Goal: Information Seeking & Learning: Learn about a topic

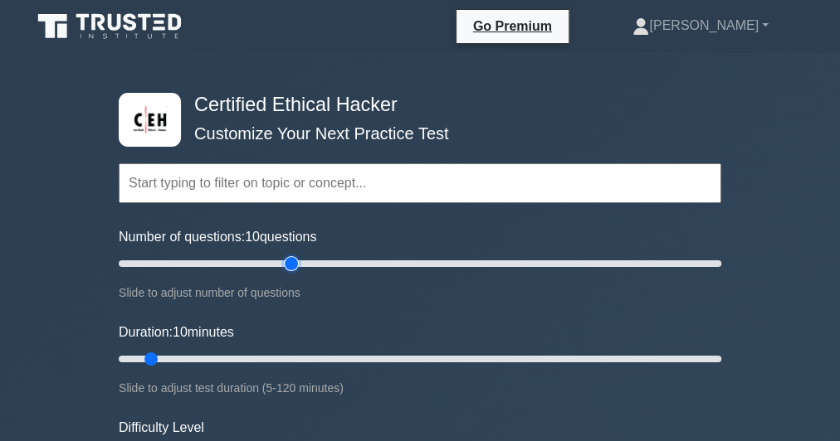
click at [295, 261] on input "Number of questions: 10 questions" at bounding box center [420, 264] width 602 height 20
click at [241, 261] on input "Number of questions: 60 questions" at bounding box center [420, 264] width 602 height 20
type input "40"
click at [233, 261] on input "Number of questions: 45 questions" at bounding box center [420, 264] width 602 height 20
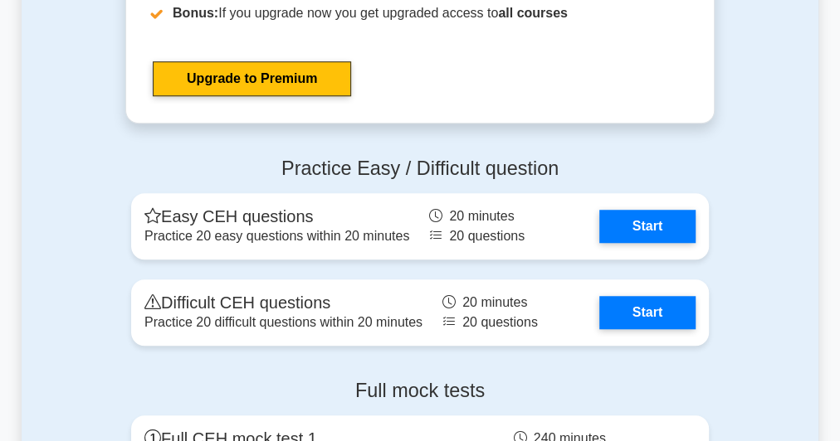
scroll to position [3784, 0]
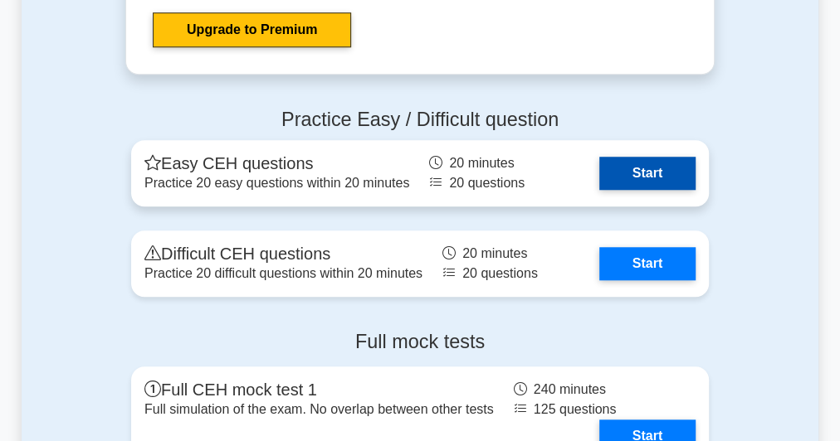
click at [673, 164] on link "Start" at bounding box center [647, 173] width 96 height 33
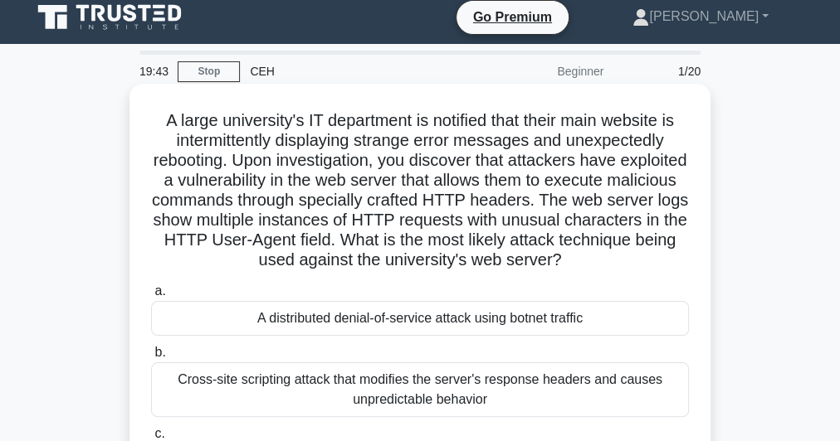
scroll to position [66, 0]
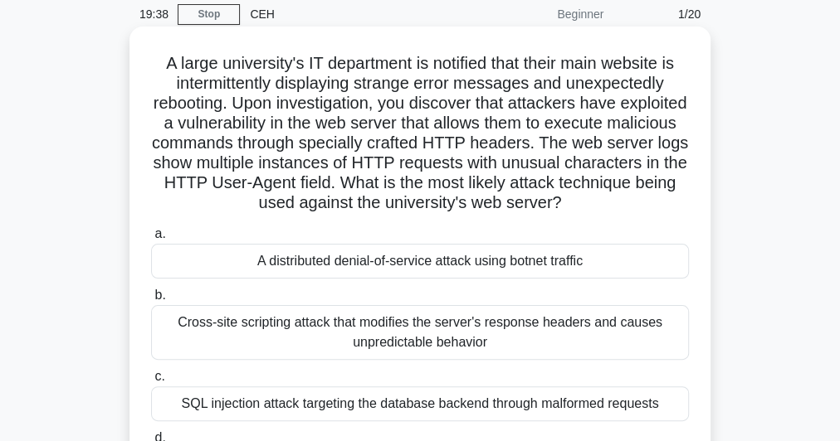
click at [358, 346] on div "Cross-site scripting attack that modifies the server's response headers and cau…" at bounding box center [420, 332] width 538 height 55
click at [151, 301] on input "b. Cross-site scripting attack that modifies the server's response headers and …" at bounding box center [151, 295] width 0 height 11
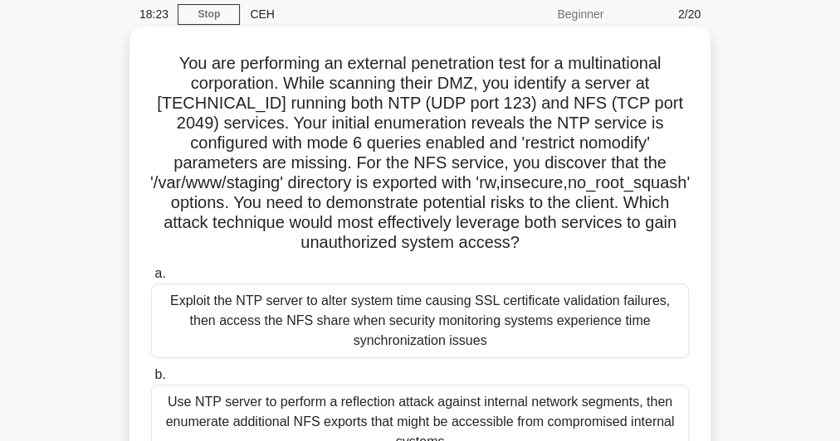
scroll to position [0, 0]
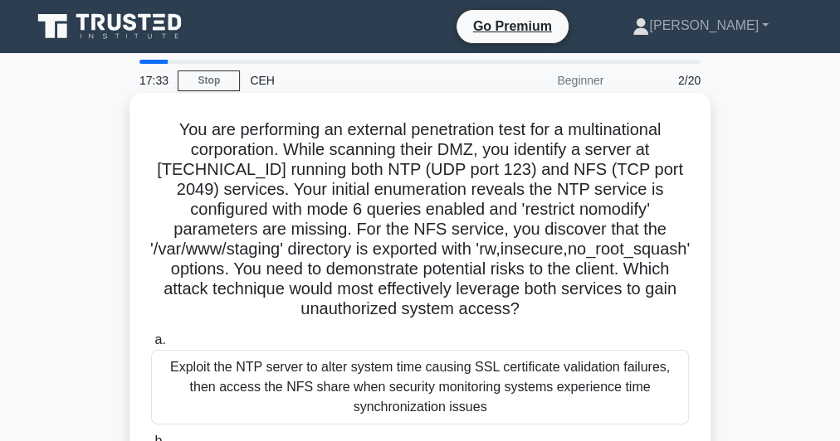
click at [412, 204] on h5 "You are performing an external penetration test for a multinational corporation…" at bounding box center [419, 219] width 541 height 201
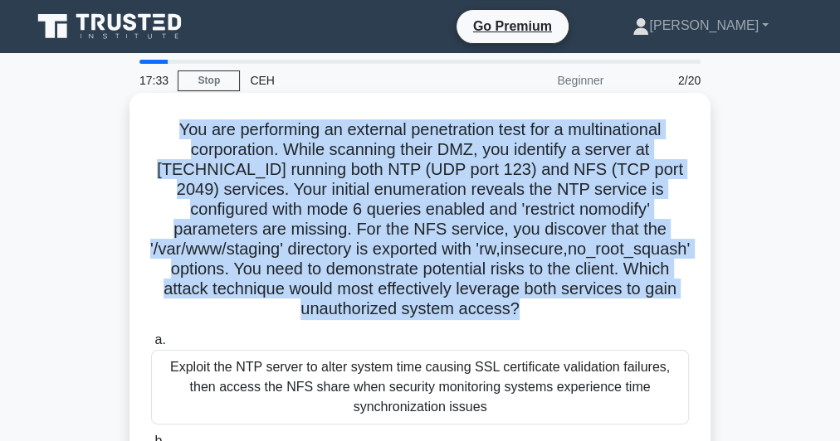
click at [412, 204] on h5 "You are performing an external penetration test for a multinational corporation…" at bounding box center [419, 219] width 541 height 201
copy div "You are performing an external penetration test for a multinational corporation…"
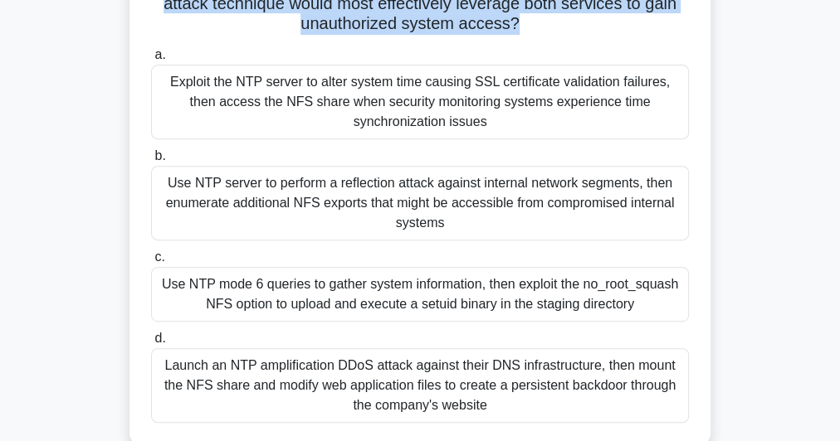
scroll to position [332, 0]
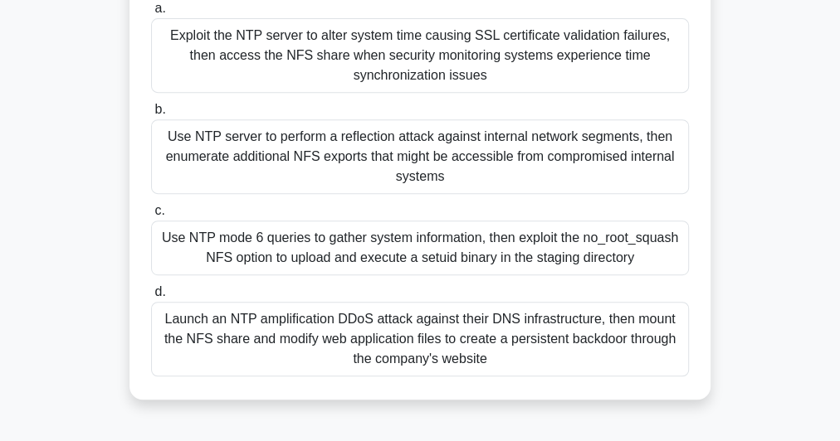
click at [394, 276] on div "Use NTP mode 6 queries to gather system information, then exploit the no_root_s…" at bounding box center [420, 248] width 538 height 55
click at [151, 217] on input "c. Use NTP mode 6 queries to gather system information, then exploit the no_roo…" at bounding box center [151, 211] width 0 height 11
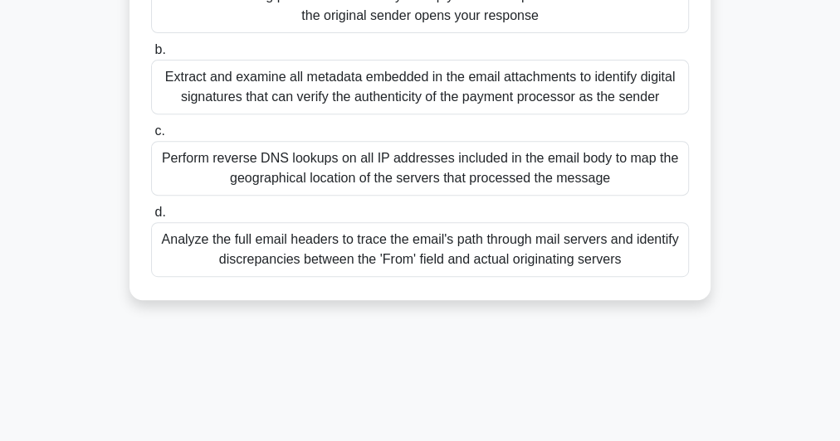
click at [455, 254] on div "Analyze the full email headers to trace the email's path through mail servers a…" at bounding box center [420, 249] width 538 height 55
click at [151, 218] on input "d. Analyze the full email headers to trace the email's path through mail server…" at bounding box center [151, 212] width 0 height 11
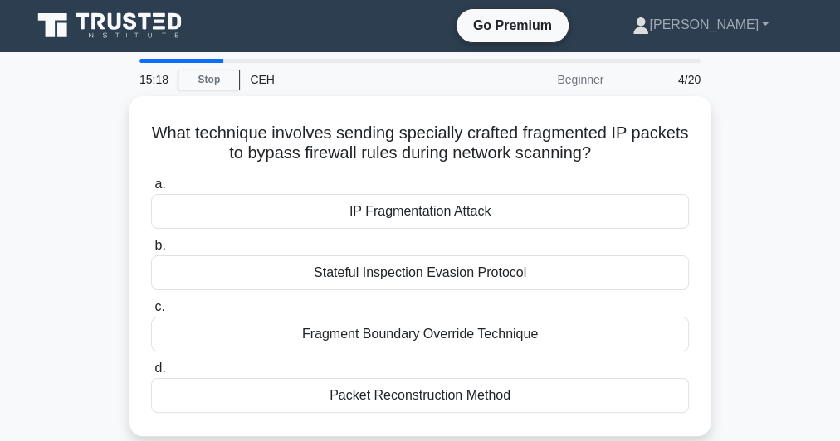
scroll to position [0, 0]
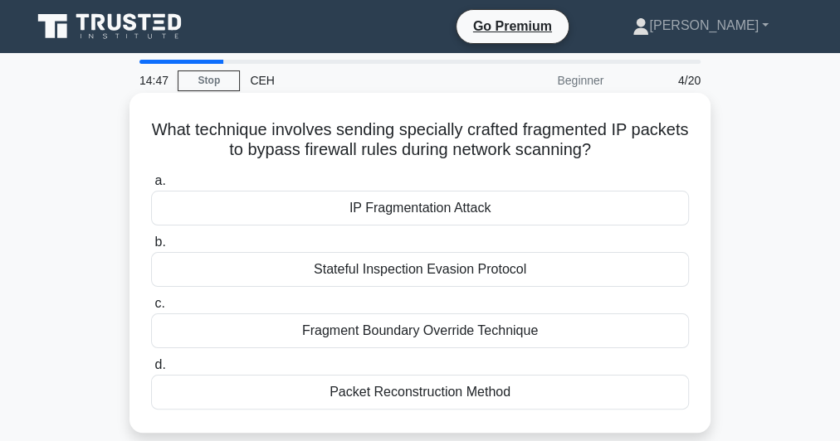
click at [377, 141] on h5 "What technique involves sending specially crafted fragmented IP packets to bypa…" at bounding box center [419, 139] width 541 height 41
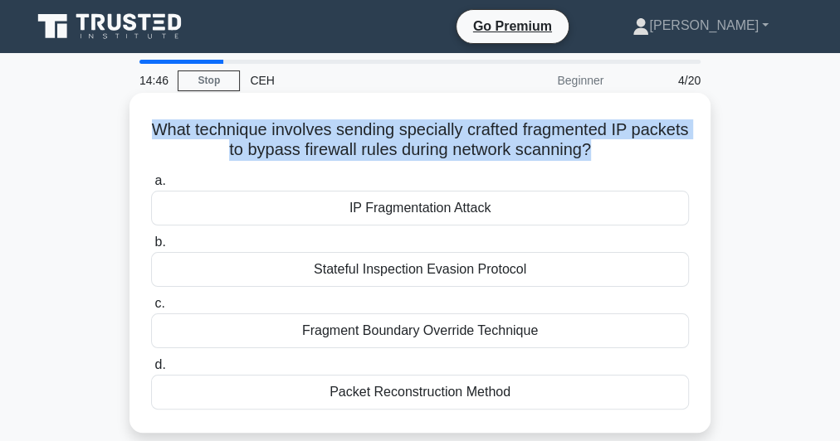
click at [377, 141] on h5 "What technique involves sending specially crafted fragmented IP packets to bypa…" at bounding box center [419, 139] width 541 height 41
copy div "What technique involves sending specially crafted fragmented IP packets to bypa…"
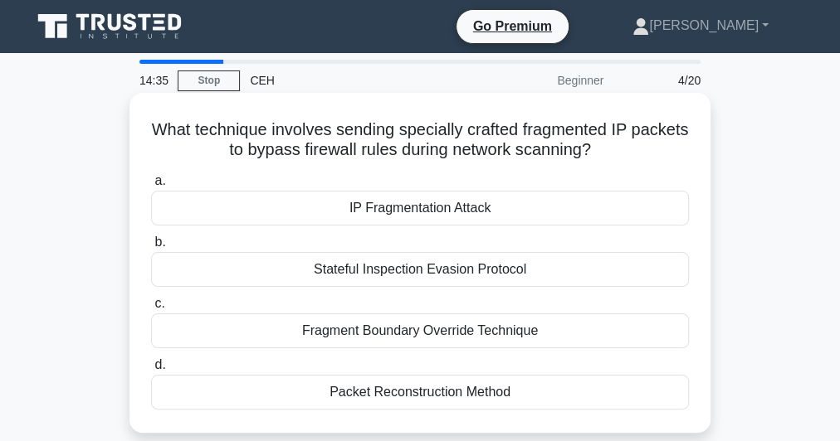
click at [459, 217] on div "IP Fragmentation Attack" at bounding box center [420, 208] width 538 height 35
click at [151, 187] on input "a. IP Fragmentation Attack" at bounding box center [151, 181] width 0 height 11
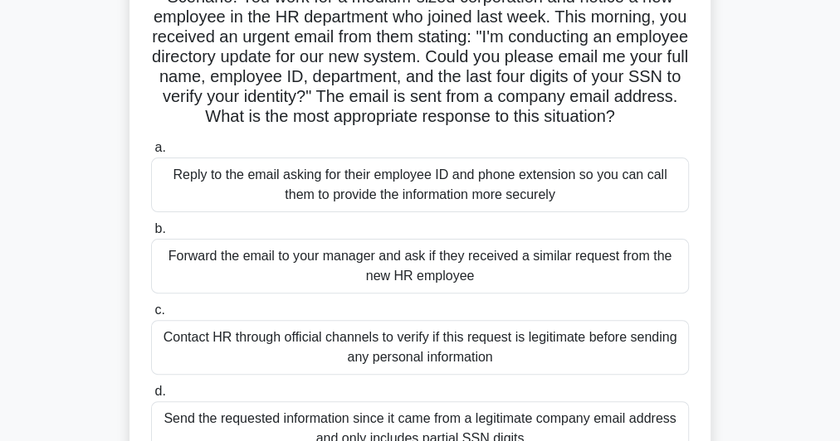
scroll to position [266, 0]
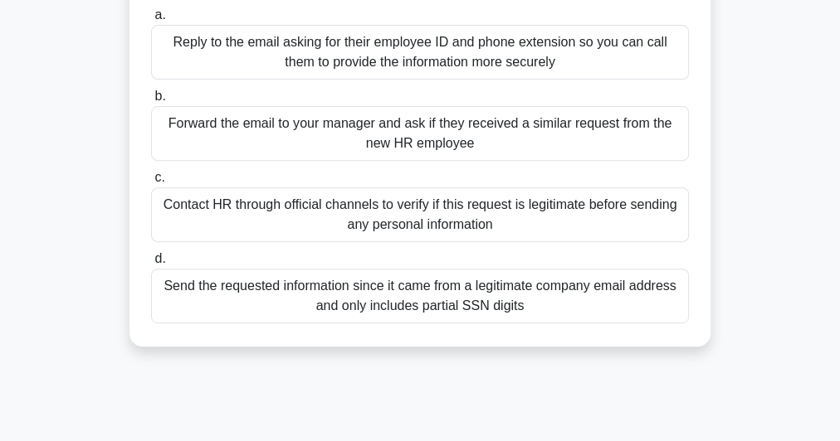
click at [337, 237] on div "Contact HR through official channels to verify if this request is legitimate be…" at bounding box center [420, 215] width 538 height 55
click at [151, 183] on input "c. Contact HR through official channels to verify if this request is legitimate…" at bounding box center [151, 178] width 0 height 11
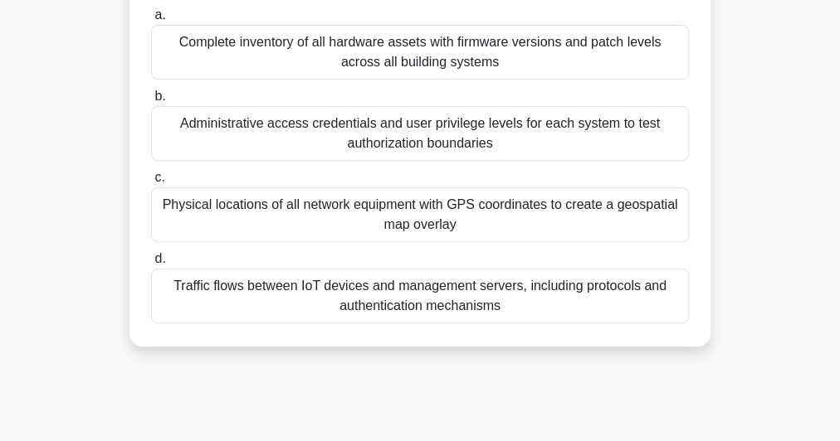
click at [448, 317] on div "Traffic flows between IoT devices and management servers, including protocols a…" at bounding box center [420, 296] width 538 height 55
click at [151, 265] on input "d. Traffic flows between IoT devices and management servers, including protocol…" at bounding box center [151, 259] width 0 height 11
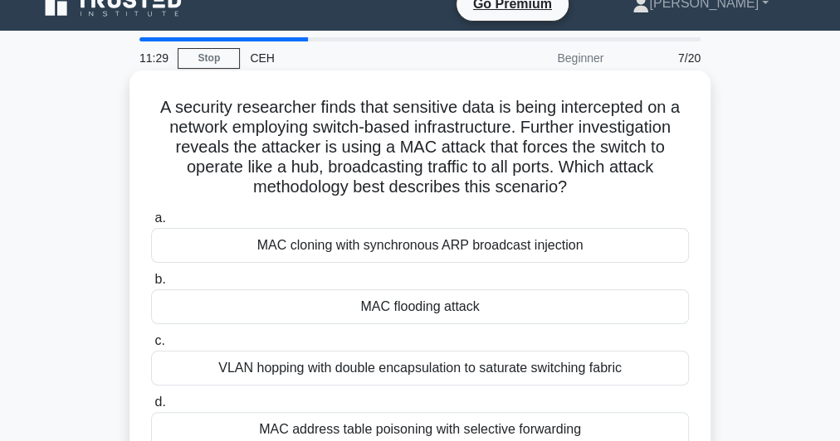
scroll to position [0, 0]
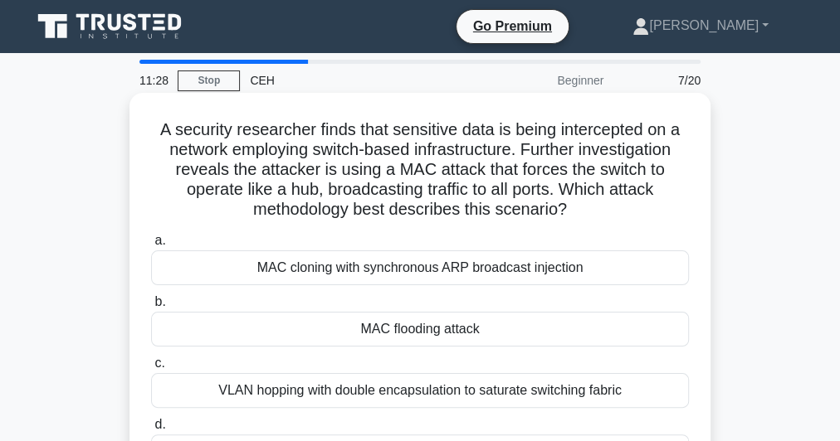
click at [424, 154] on h5 "A security researcher finds that sensitive data is being intercepted on a netwo…" at bounding box center [419, 169] width 541 height 101
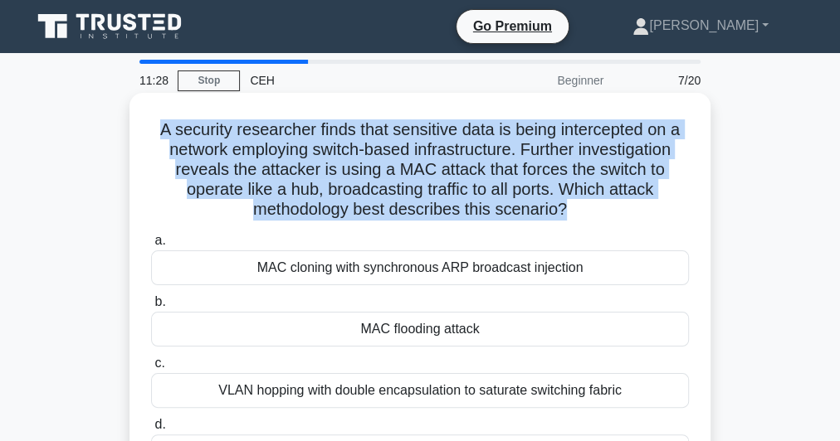
click at [424, 154] on h5 "A security researcher finds that sensitive data is being intercepted on a netwo…" at bounding box center [419, 169] width 541 height 101
copy div "A security researcher finds that sensitive data is being intercepted on a netwo…"
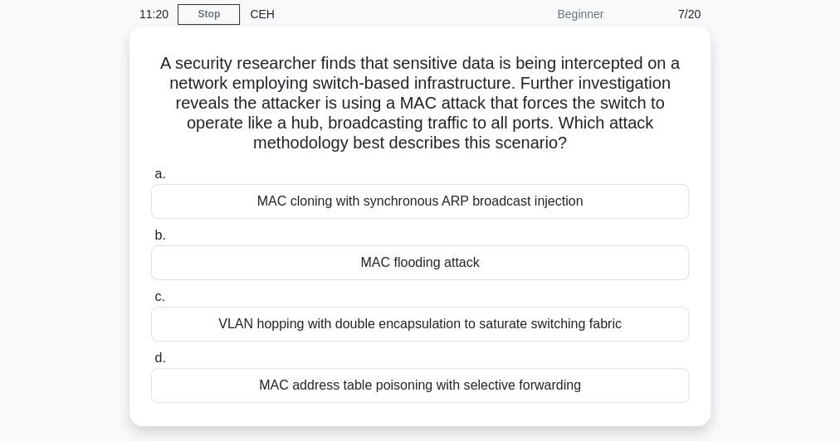
click at [432, 269] on div "MAC flooding attack" at bounding box center [420, 263] width 538 height 35
click at [151, 241] on input "b. MAC flooding attack" at bounding box center [151, 236] width 0 height 11
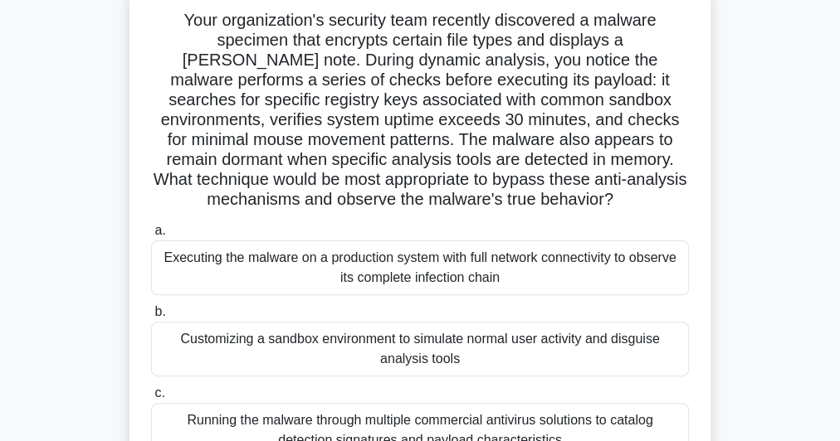
scroll to position [266, 0]
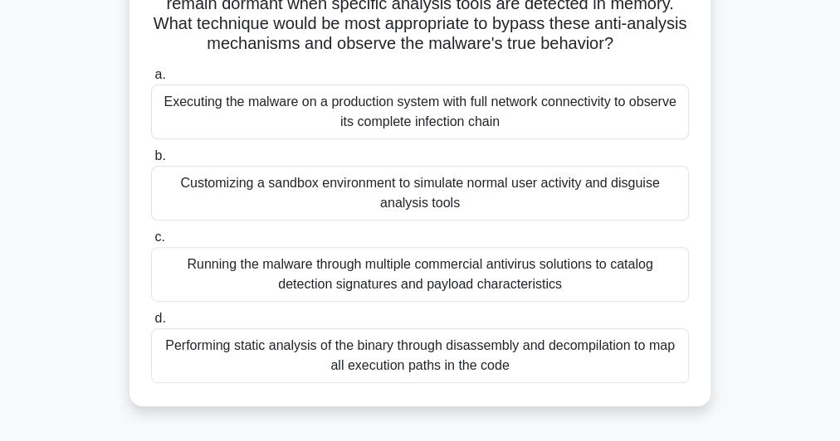
click at [407, 191] on div "Customizing a sandbox environment to simulate normal user activity and disguise…" at bounding box center [420, 193] width 538 height 55
click at [151, 162] on input "b. Customizing a sandbox environment to simulate normal user activity and disgu…" at bounding box center [151, 156] width 0 height 11
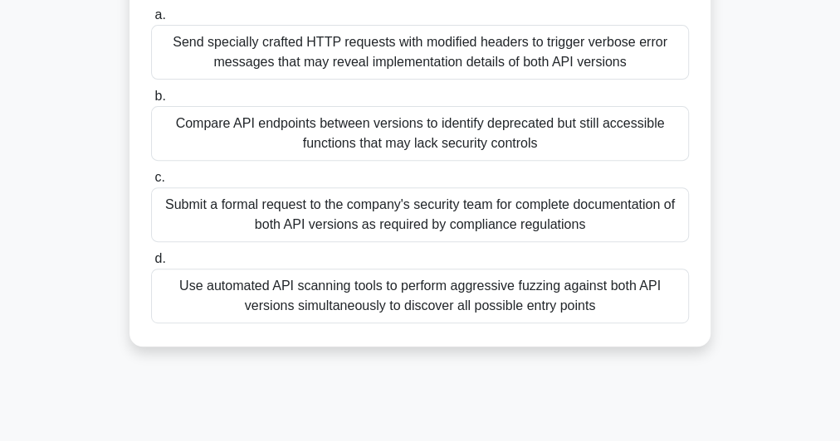
click at [445, 311] on div "Use automated API scanning tools to perform aggressive fuzzing against both API…" at bounding box center [420, 296] width 538 height 55
click at [151, 265] on input "d. Use automated API scanning tools to perform aggressive fuzzing against both …" at bounding box center [151, 259] width 0 height 11
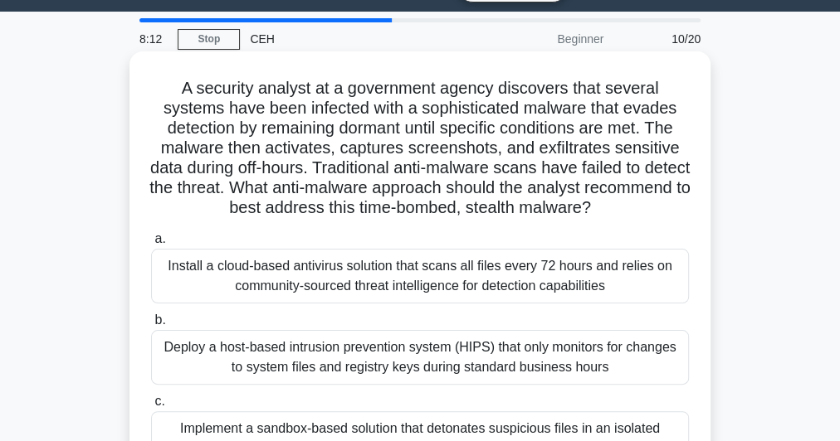
scroll to position [0, 0]
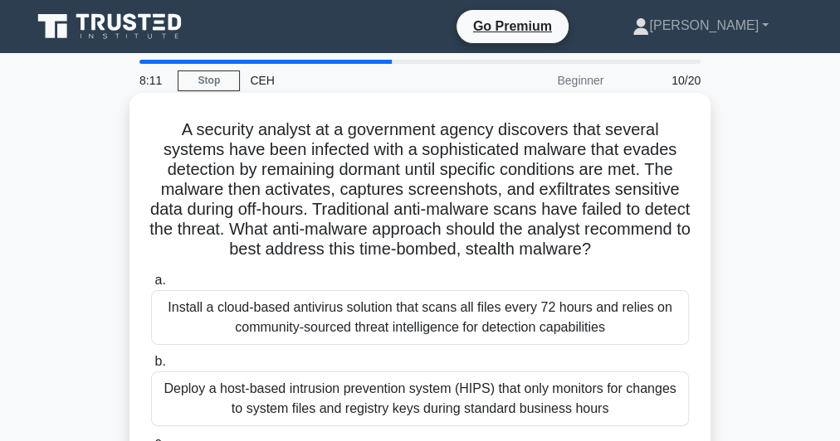
click at [380, 161] on h5 "A security analyst at a government agency discovers that several systems have b…" at bounding box center [419, 189] width 541 height 141
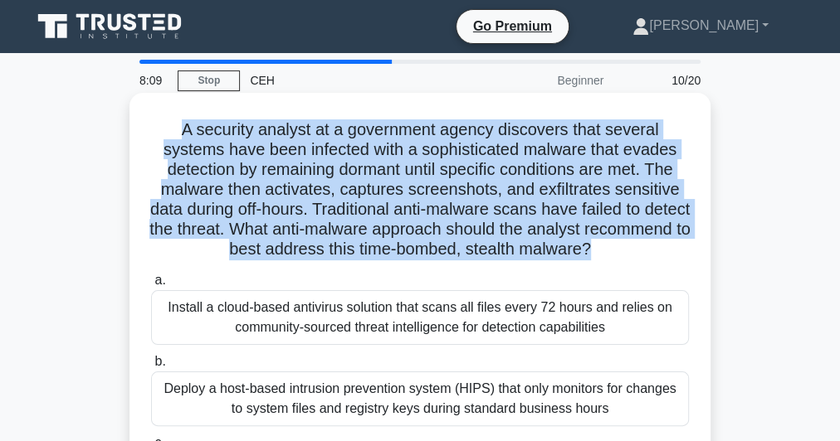
copy div "A security analyst at a government agency discovers that several systems have b…"
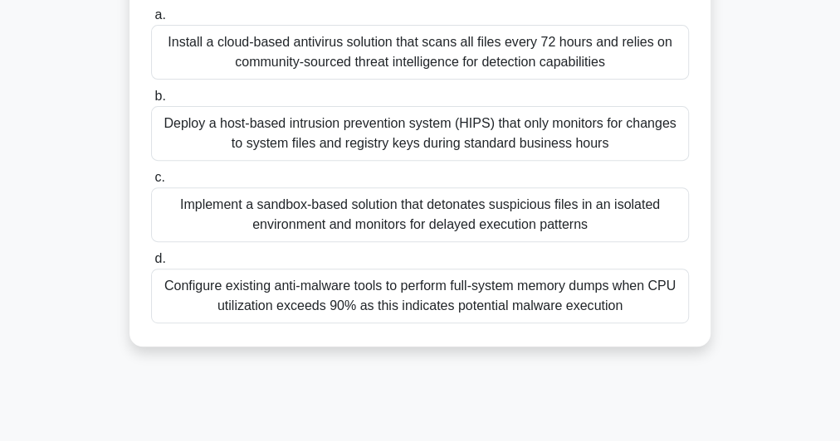
scroll to position [199, 0]
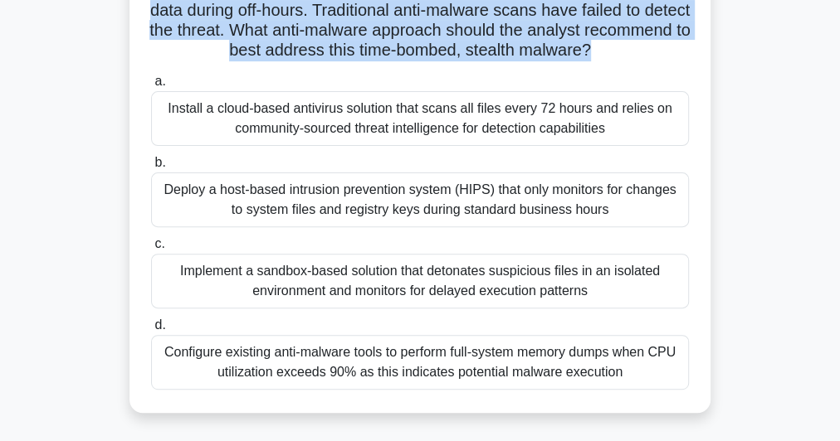
drag, startPoint x: 169, startPoint y: 105, endPoint x: 641, endPoint y: 378, distance: 545.0
click at [641, 378] on div "a. Install a cloud-based antivirus solution that scans all files every 72 hours…" at bounding box center [420, 230] width 558 height 325
copy div "Install a cloud-based antivirus solution that scans all files every 72 hours an…"
click at [385, 277] on div "Implement a sandbox-based solution that detonates suspicious files in an isolat…" at bounding box center [420, 281] width 538 height 55
click at [151, 250] on input "c. Implement a sandbox-based solution that detonates suspicious files in an iso…" at bounding box center [151, 244] width 0 height 11
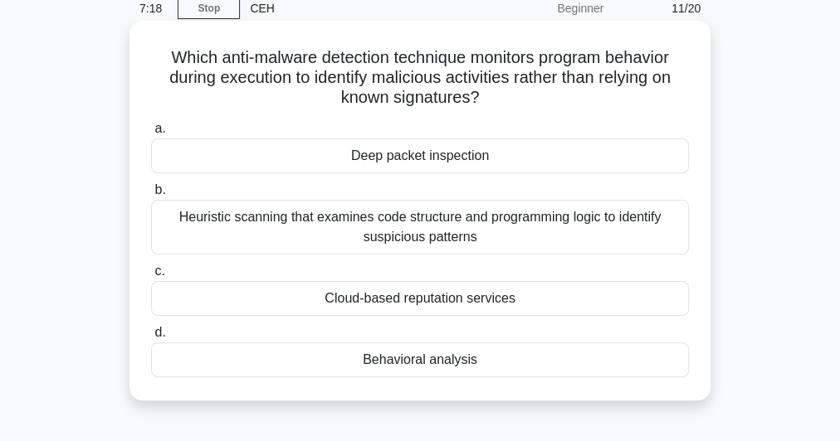
scroll to position [0, 0]
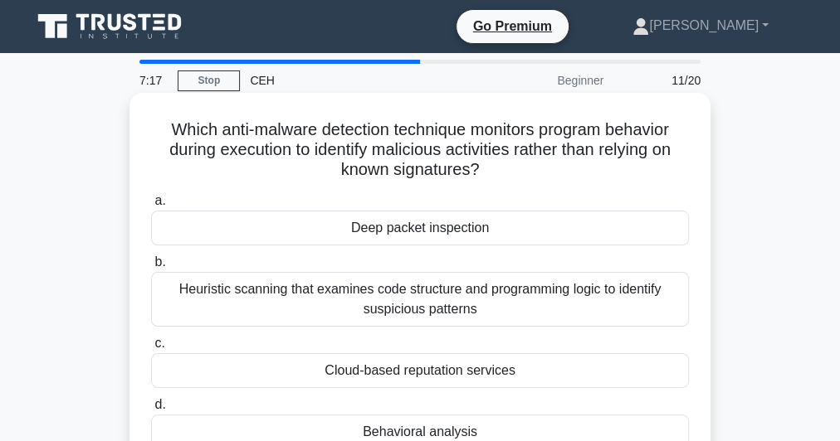
click at [407, 149] on h5 "Which anti-malware detection technique monitors program behavior during executi…" at bounding box center [419, 149] width 541 height 61
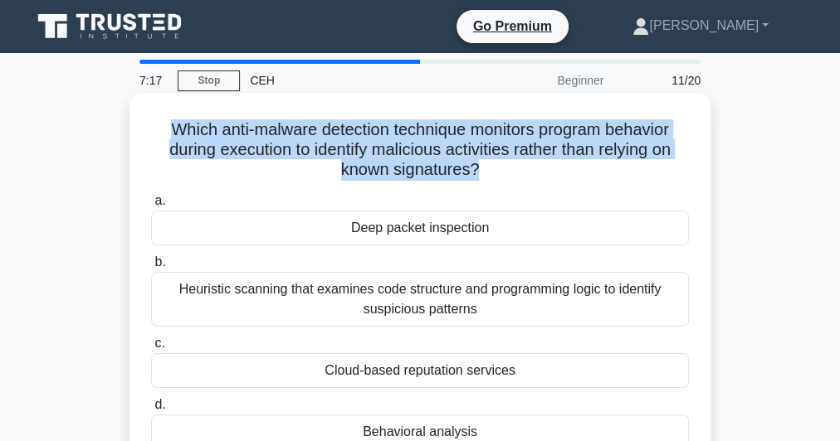
click at [407, 149] on h5 "Which anti-malware detection technique monitors program behavior during executi…" at bounding box center [419, 149] width 541 height 61
copy div "Which anti-malware detection technique monitors program behavior during executi…"
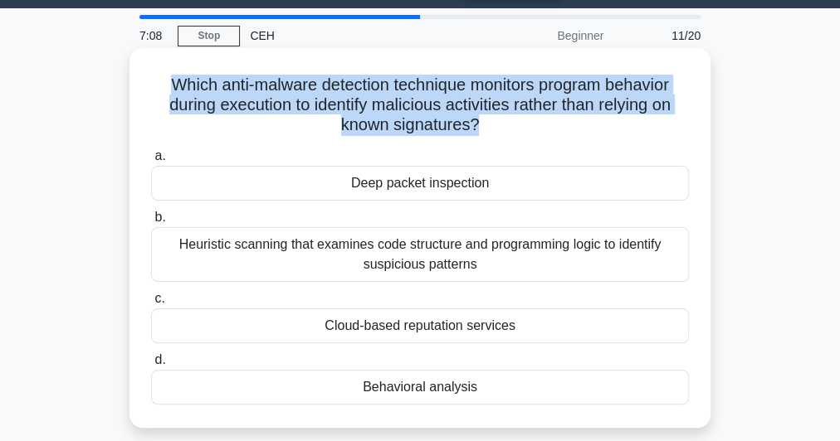
scroll to position [66, 0]
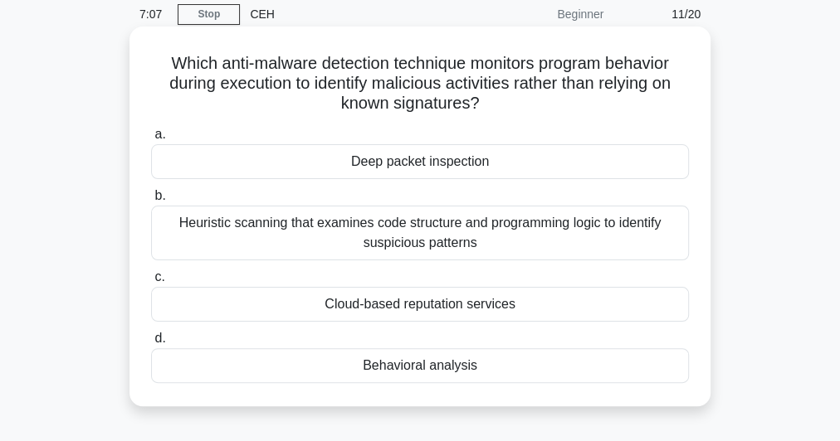
click at [421, 361] on div "Behavioral analysis" at bounding box center [420, 366] width 538 height 35
click at [151, 344] on input "d. Behavioral analysis" at bounding box center [151, 339] width 0 height 11
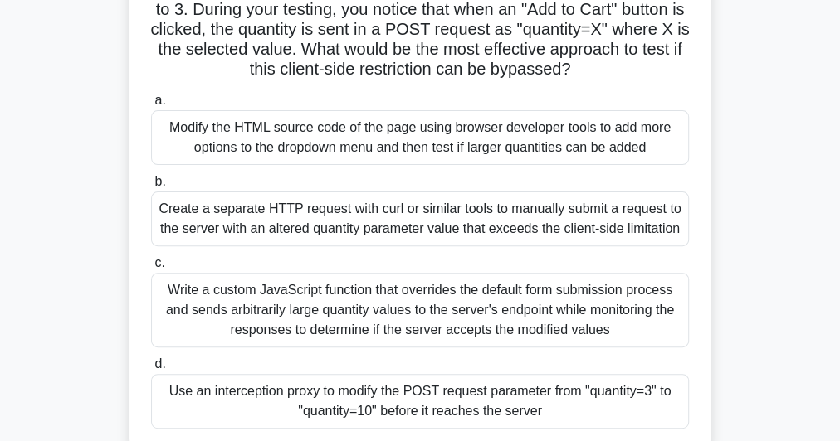
scroll to position [199, 0]
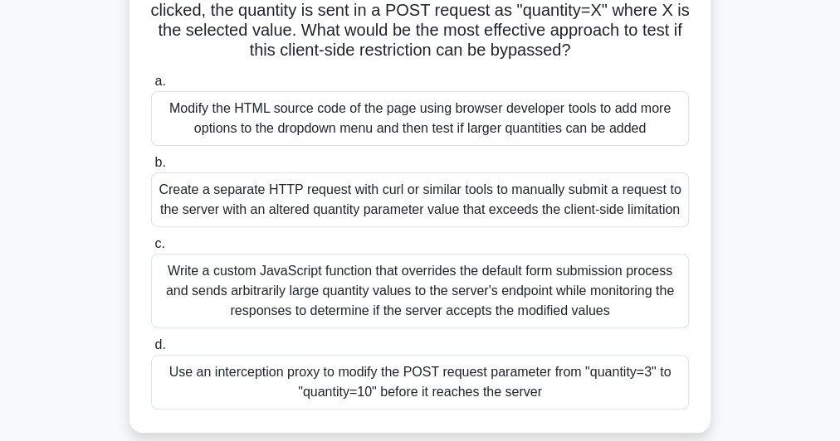
click at [456, 132] on div "Modify the HTML source code of the page using browser developer tools to add mo…" at bounding box center [420, 118] width 538 height 55
click at [151, 87] on input "a. Modify the HTML source code of the page using browser developer tools to add…" at bounding box center [151, 81] width 0 height 11
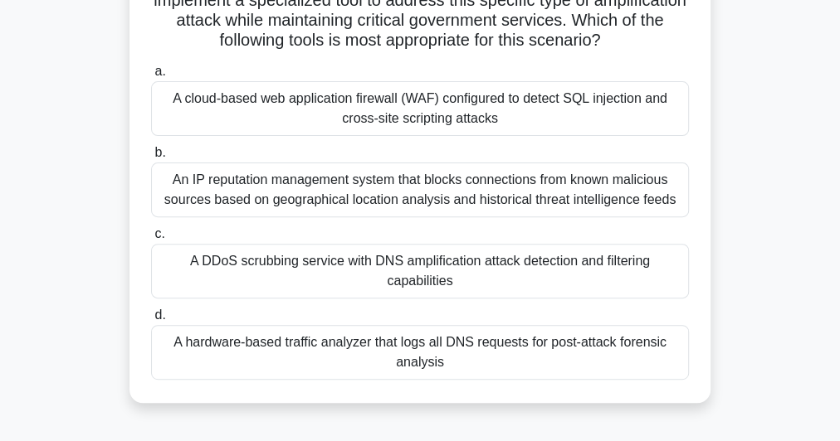
scroll to position [230, 0]
click at [353, 276] on div "A DDoS scrubbing service with DNS amplification attack detection and filtering …" at bounding box center [420, 270] width 538 height 55
click at [151, 239] on input "c. A DDoS scrubbing service with DNS amplification attack detection and filteri…" at bounding box center [151, 233] width 0 height 11
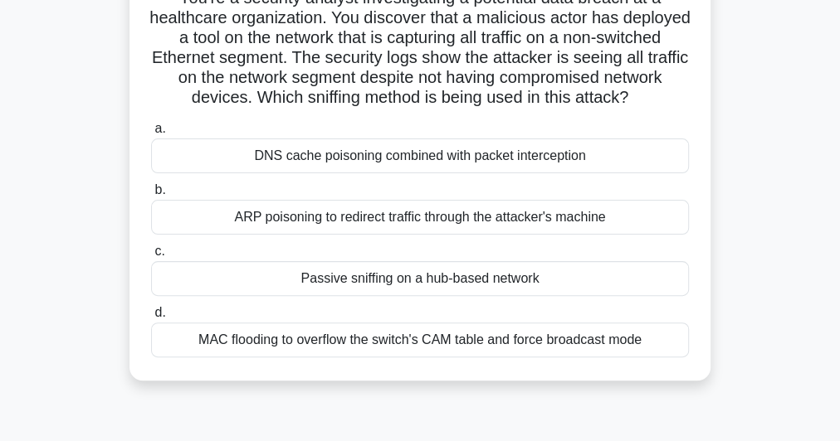
scroll to position [0, 0]
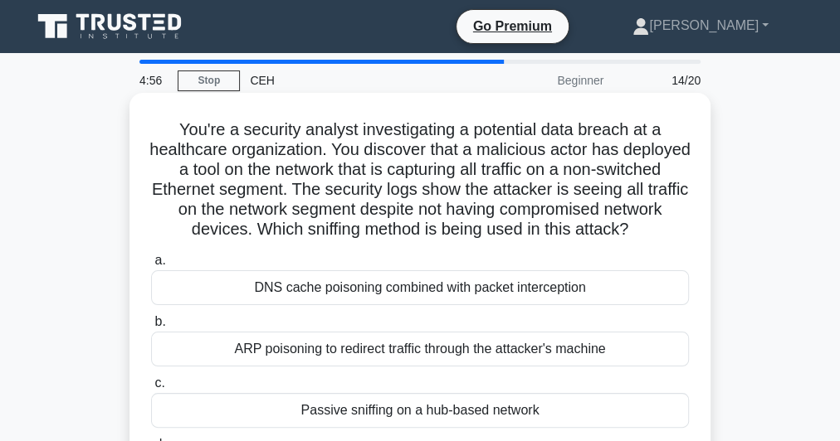
click at [450, 183] on h5 "You're a security analyst investigating a potential data breach at a healthcare…" at bounding box center [419, 179] width 541 height 121
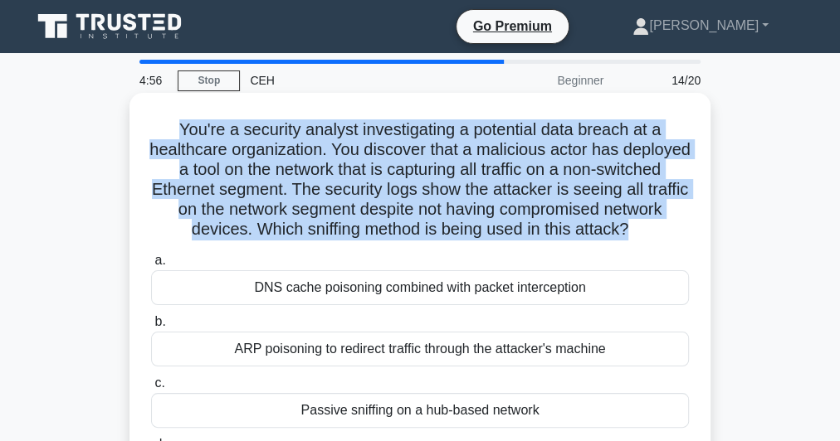
click at [450, 183] on h5 "You're a security analyst investigating a potential data breach at a healthcare…" at bounding box center [419, 179] width 541 height 121
copy div "You're a security analyst investigating a potential data breach at a healthcare…"
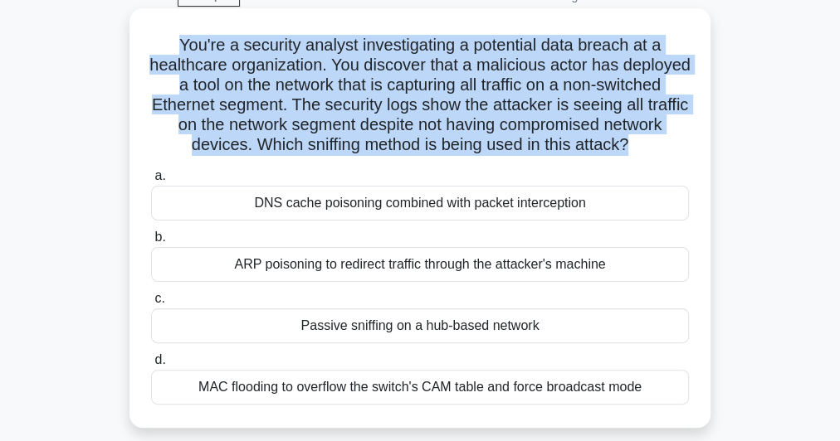
scroll to position [133, 0]
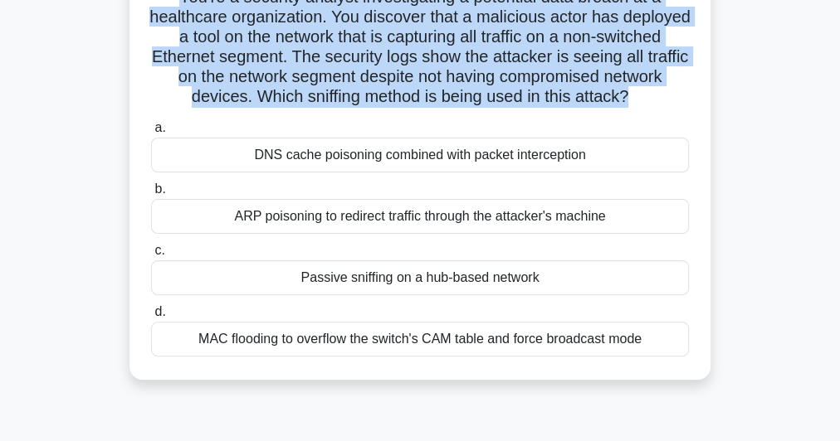
drag, startPoint x: 228, startPoint y: 177, endPoint x: 627, endPoint y: 378, distance: 446.1
click at [649, 373] on div "You're a security analyst investigating a potential data breach at a healthcare…" at bounding box center [420, 170] width 568 height 407
copy div "DNS cache poisoning combined with packet interception b. ARP poisoning to redir…"
click at [379, 295] on div "Passive sniffing on a hub-based network" at bounding box center [420, 278] width 538 height 35
click at [151, 256] on input "c. Passive sniffing on a hub-based network" at bounding box center [151, 251] width 0 height 11
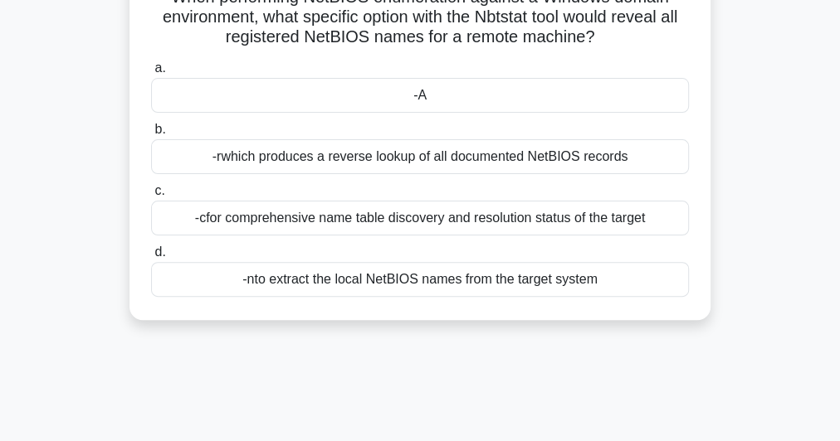
scroll to position [0, 0]
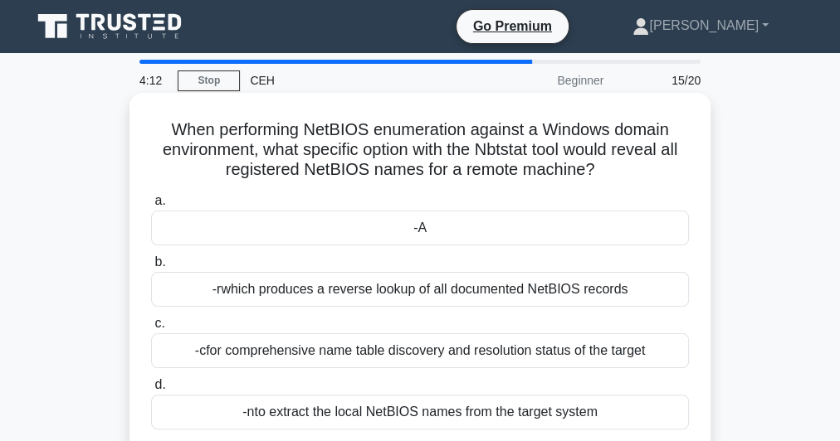
click at [461, 138] on h5 "When performing NetBIOS enumeration against a Windows domain environment, what …" at bounding box center [419, 149] width 541 height 61
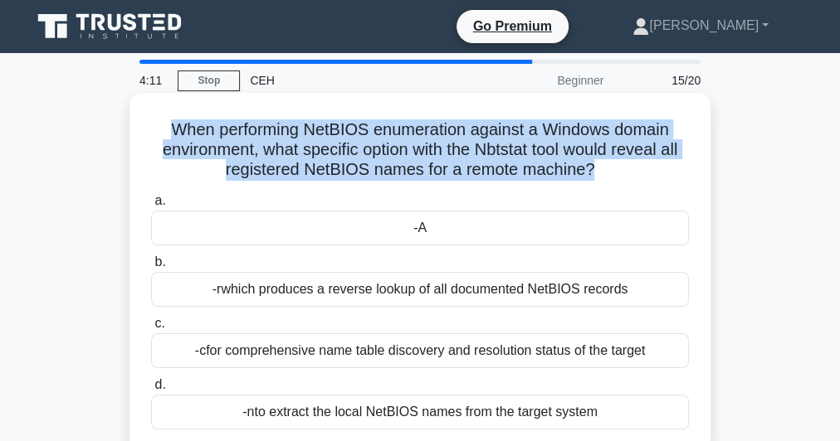
click at [461, 138] on h5 "When performing NetBIOS enumeration against a Windows domain environment, what …" at bounding box center [419, 149] width 541 height 61
copy div "When performing NetBIOS enumeration against a Windows domain environment, what …"
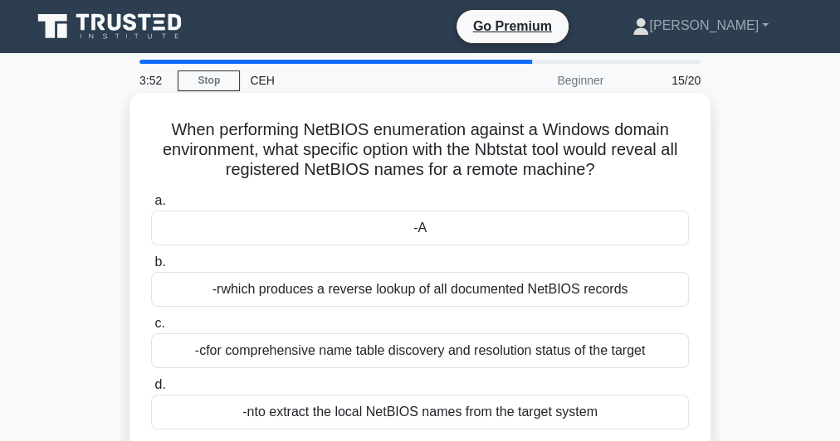
click at [440, 233] on div "-A" at bounding box center [420, 228] width 538 height 35
click at [151, 207] on input "a. -A" at bounding box center [151, 201] width 0 height 11
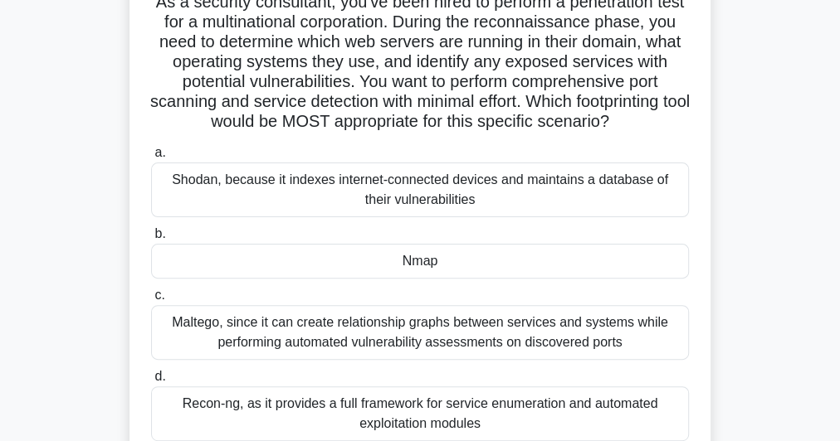
scroll to position [133, 0]
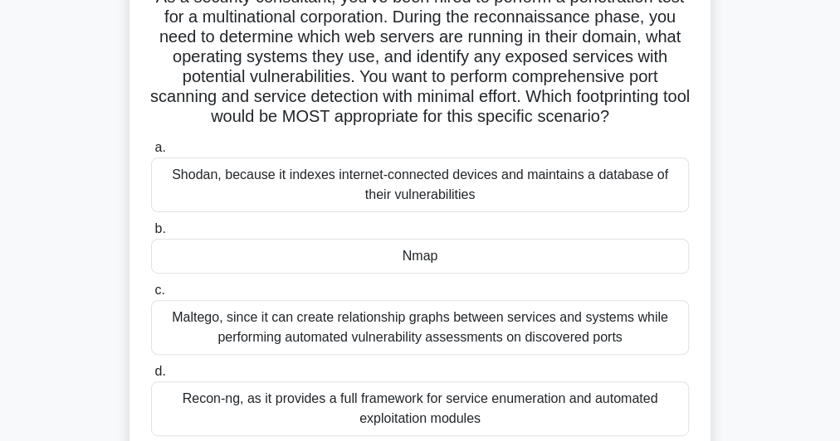
click at [432, 263] on div "Nmap" at bounding box center [420, 256] width 538 height 35
click at [151, 235] on input "b. Nmap" at bounding box center [151, 229] width 0 height 11
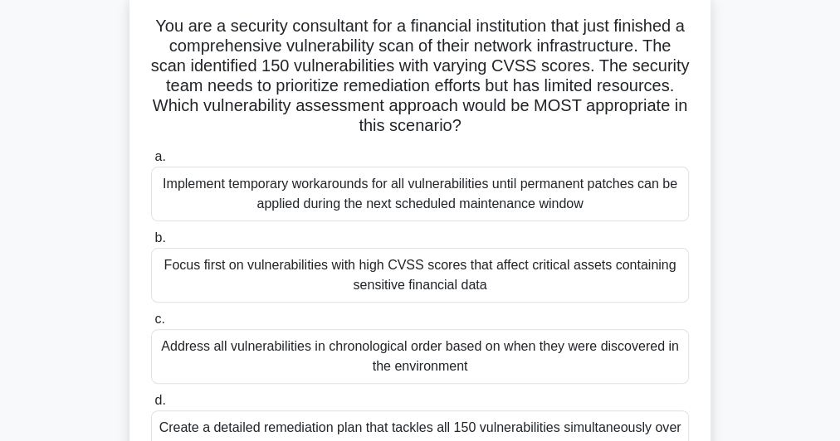
scroll to position [199, 0]
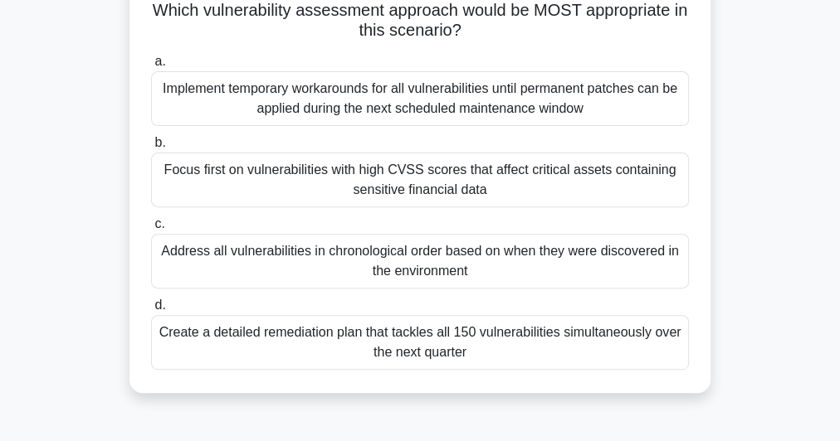
click at [354, 179] on div "Focus first on vulnerabilities with high CVSS scores that affect critical asset…" at bounding box center [420, 180] width 538 height 55
click at [151, 149] on input "b. Focus first on vulnerabilities with high CVSS scores that affect critical as…" at bounding box center [151, 143] width 0 height 11
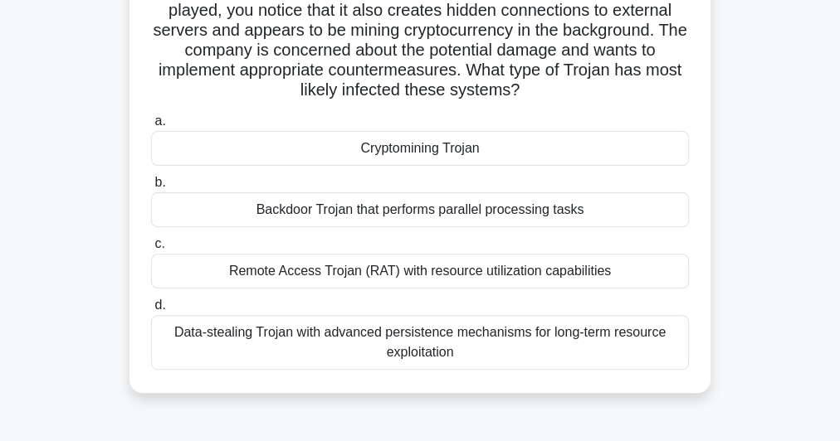
click at [427, 289] on div "Remote Access Trojan (RAT) with resource utilization capabilities" at bounding box center [420, 271] width 538 height 35
click at [151, 250] on input "c. Remote Access Trojan (RAT) with resource utilization capabilities" at bounding box center [151, 244] width 0 height 11
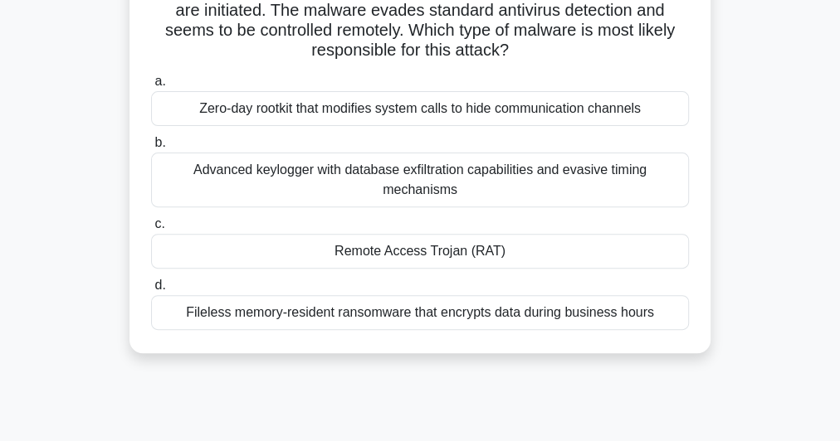
click at [466, 111] on div "Zero-day rootkit that modifies system calls to hide communication channels" at bounding box center [420, 108] width 538 height 35
click at [151, 87] on input "a. Zero-day rootkit that modifies system calls to hide communication channels" at bounding box center [151, 81] width 0 height 11
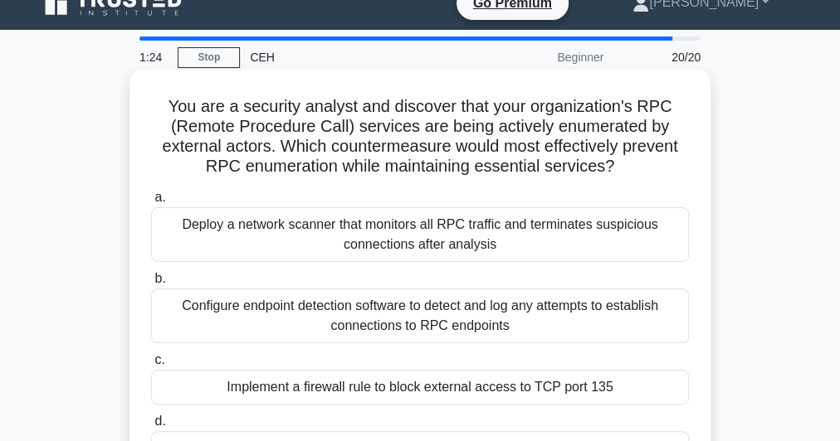
scroll to position [0, 0]
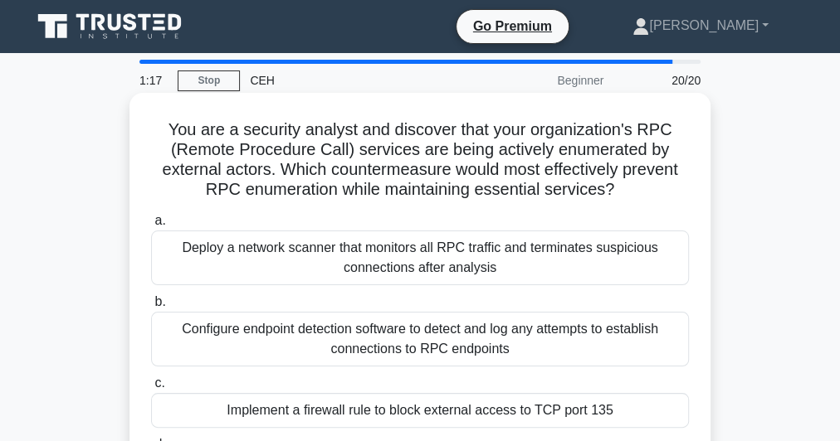
click at [422, 146] on h5 "You are a security analyst and discover that your organization's RPC (Remote Pr…" at bounding box center [419, 159] width 541 height 81
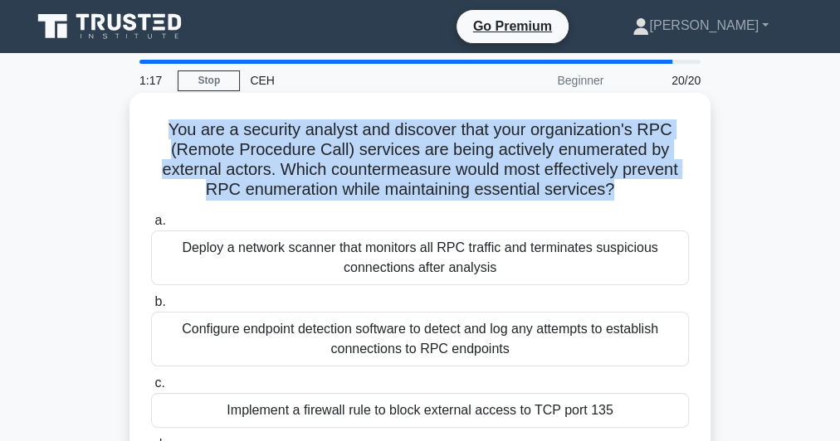
click at [422, 146] on h5 "You are a security analyst and discover that your organization's RPC (Remote Pr…" at bounding box center [419, 159] width 541 height 81
copy div "You are a security analyst and discover that your organization's RPC (Remote Pr…"
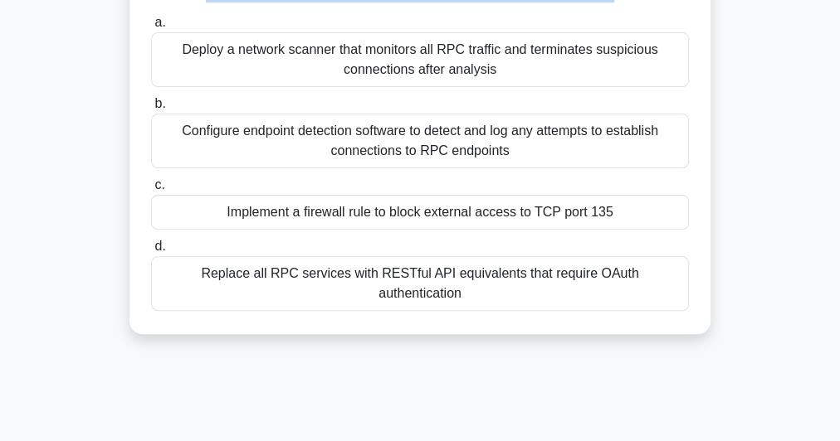
scroll to position [199, 0]
click at [481, 206] on div "Implement a firewall rule to block external access to TCP port 135" at bounding box center [420, 211] width 538 height 35
click at [151, 190] on input "c. Implement a firewall rule to block external access to TCP port 135" at bounding box center [151, 184] width 0 height 11
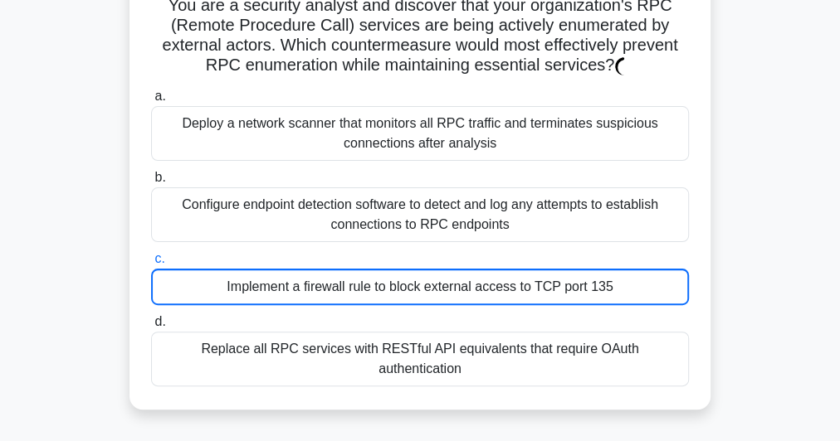
scroll to position [66, 0]
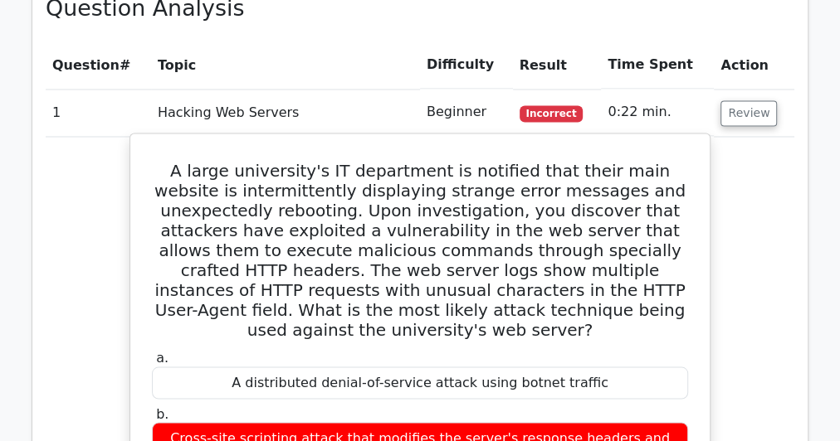
scroll to position [1261, 0]
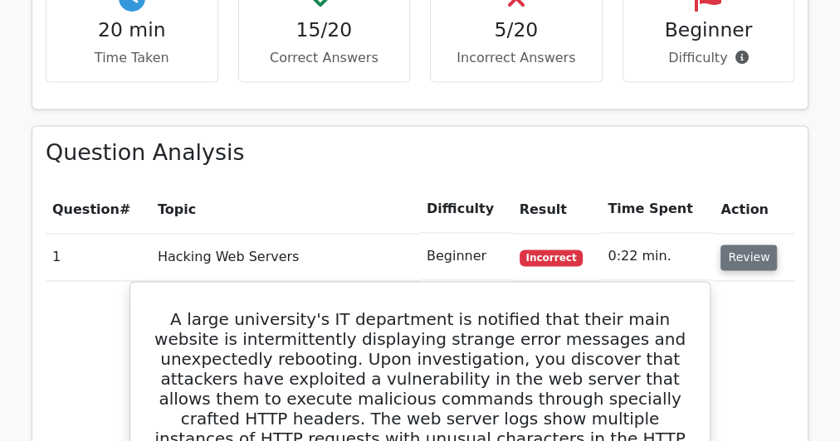
click at [732, 245] on button "Review" at bounding box center [748, 258] width 56 height 26
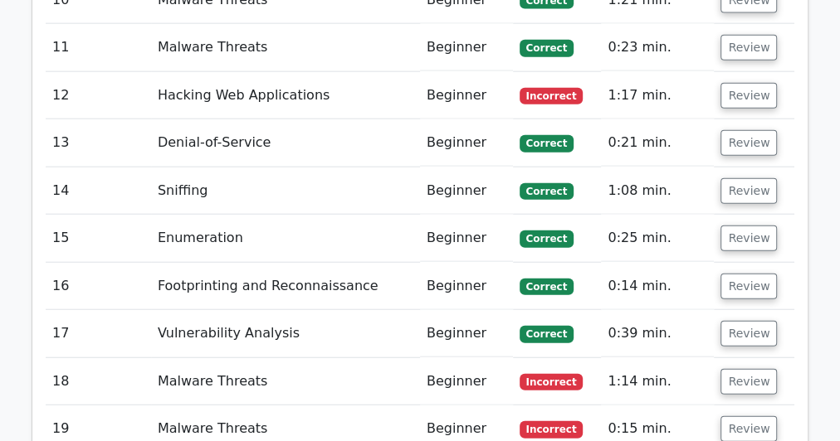
scroll to position [2191, 0]
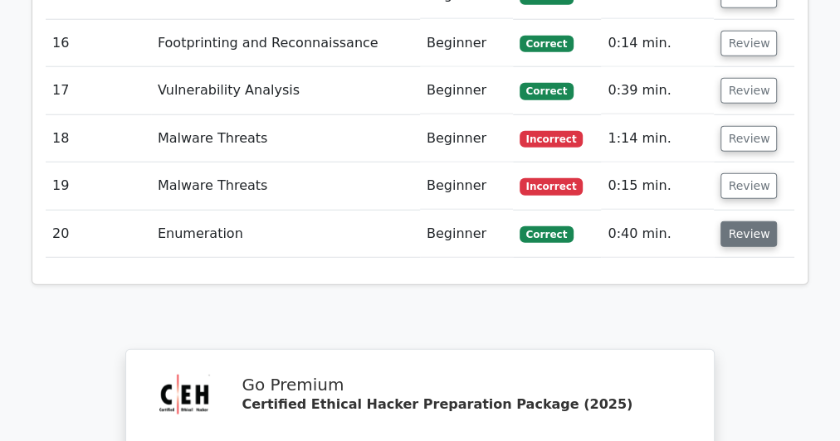
click at [768, 222] on button "Review" at bounding box center [748, 235] width 56 height 26
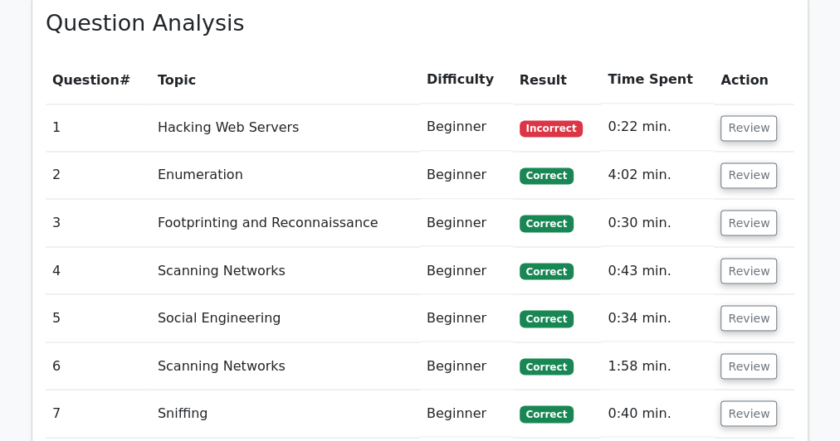
scroll to position [1328, 0]
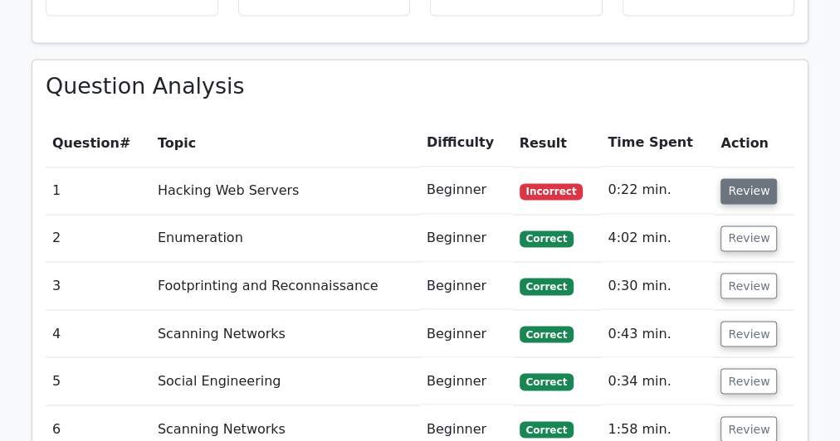
click at [753, 178] on button "Review" at bounding box center [748, 191] width 56 height 26
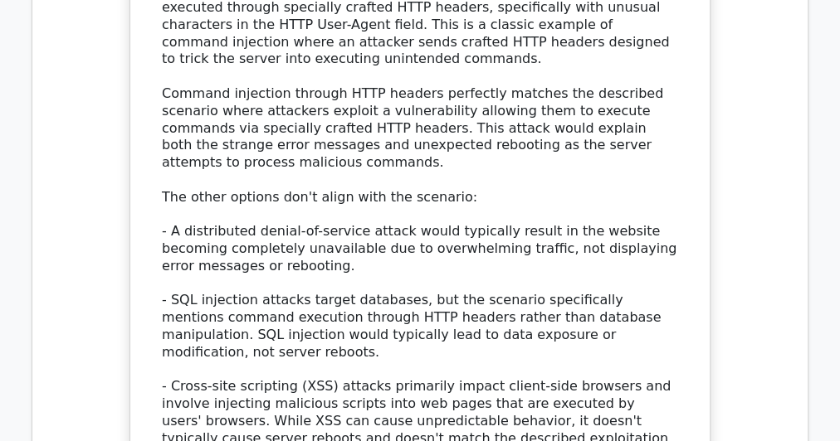
scroll to position [2022, 0]
